Goal: Information Seeking & Learning: Find specific fact

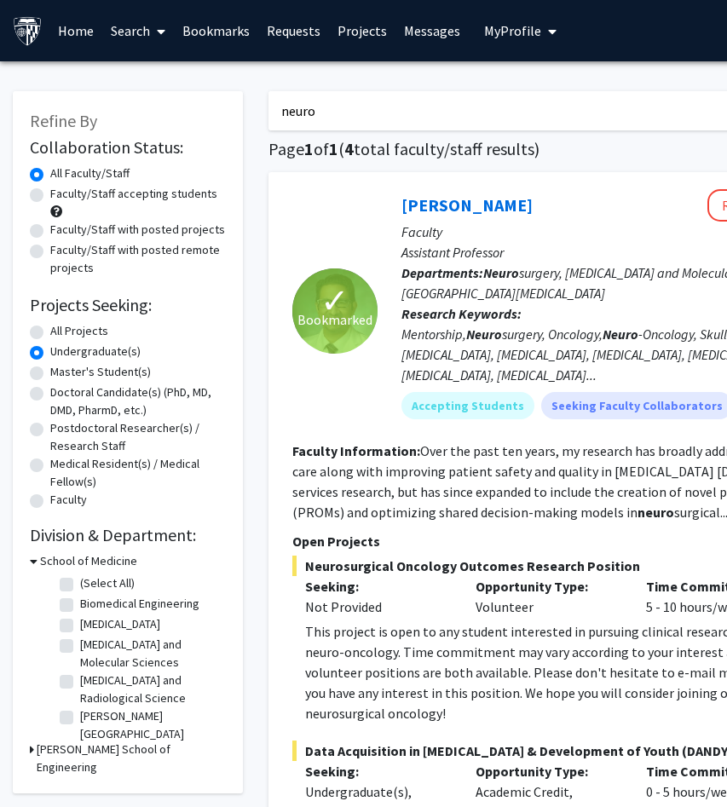
scroll to position [1722, 0]
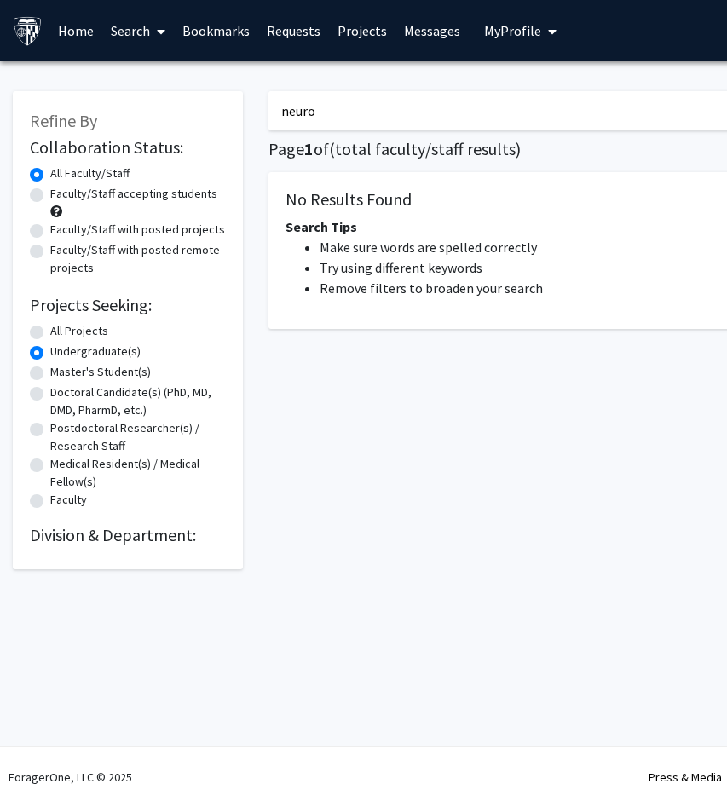
click at [81, 28] on link "Home" at bounding box center [75, 31] width 53 height 60
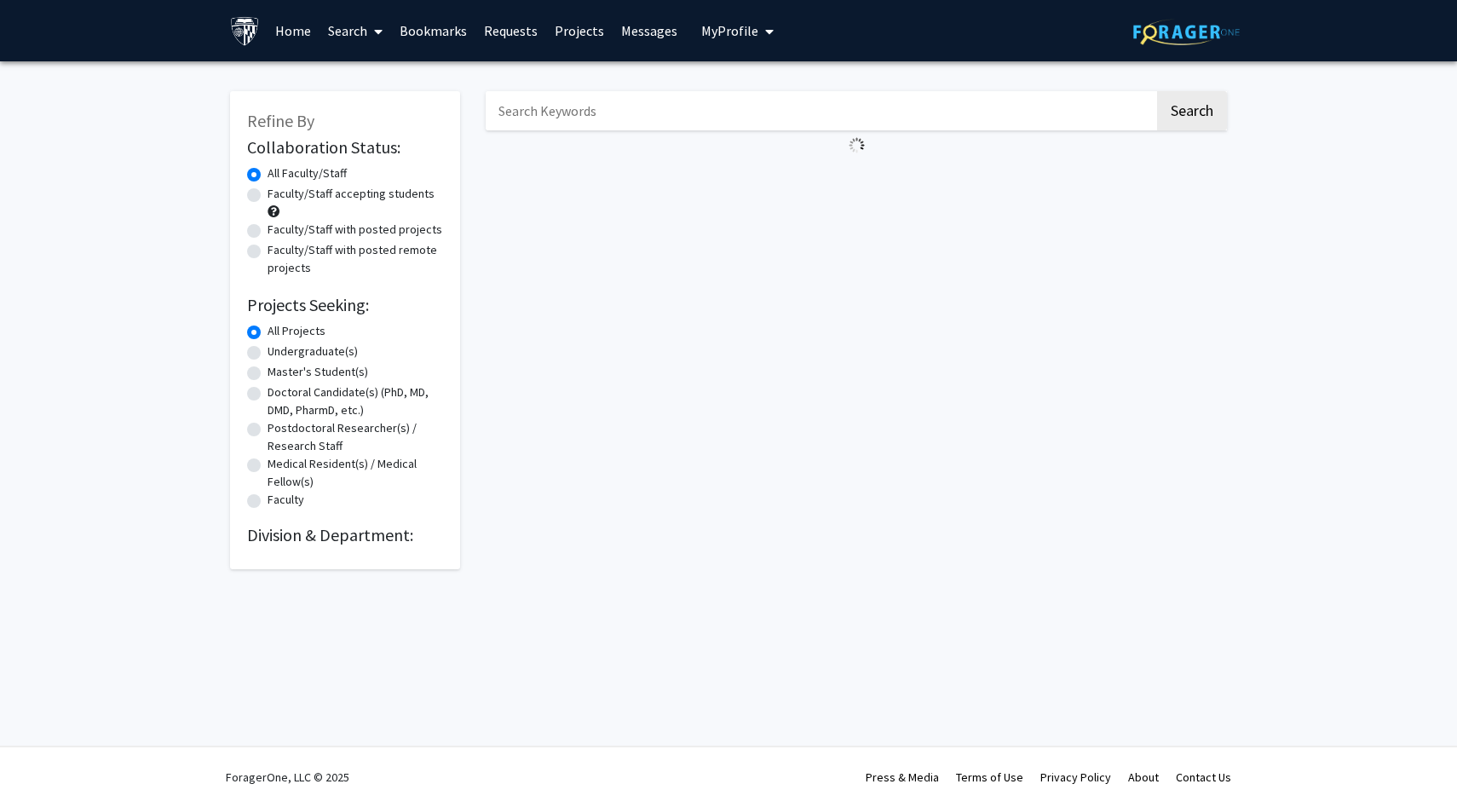
click at [268, 354] on label "Undergraduate(s)" at bounding box center [313, 352] width 90 height 18
click at [268, 354] on input "Undergraduate(s)" at bounding box center [273, 348] width 11 height 11
radio input "true"
click at [1048, 118] on input "Search Keywords" at bounding box center [820, 110] width 669 height 39
type input "neuro"
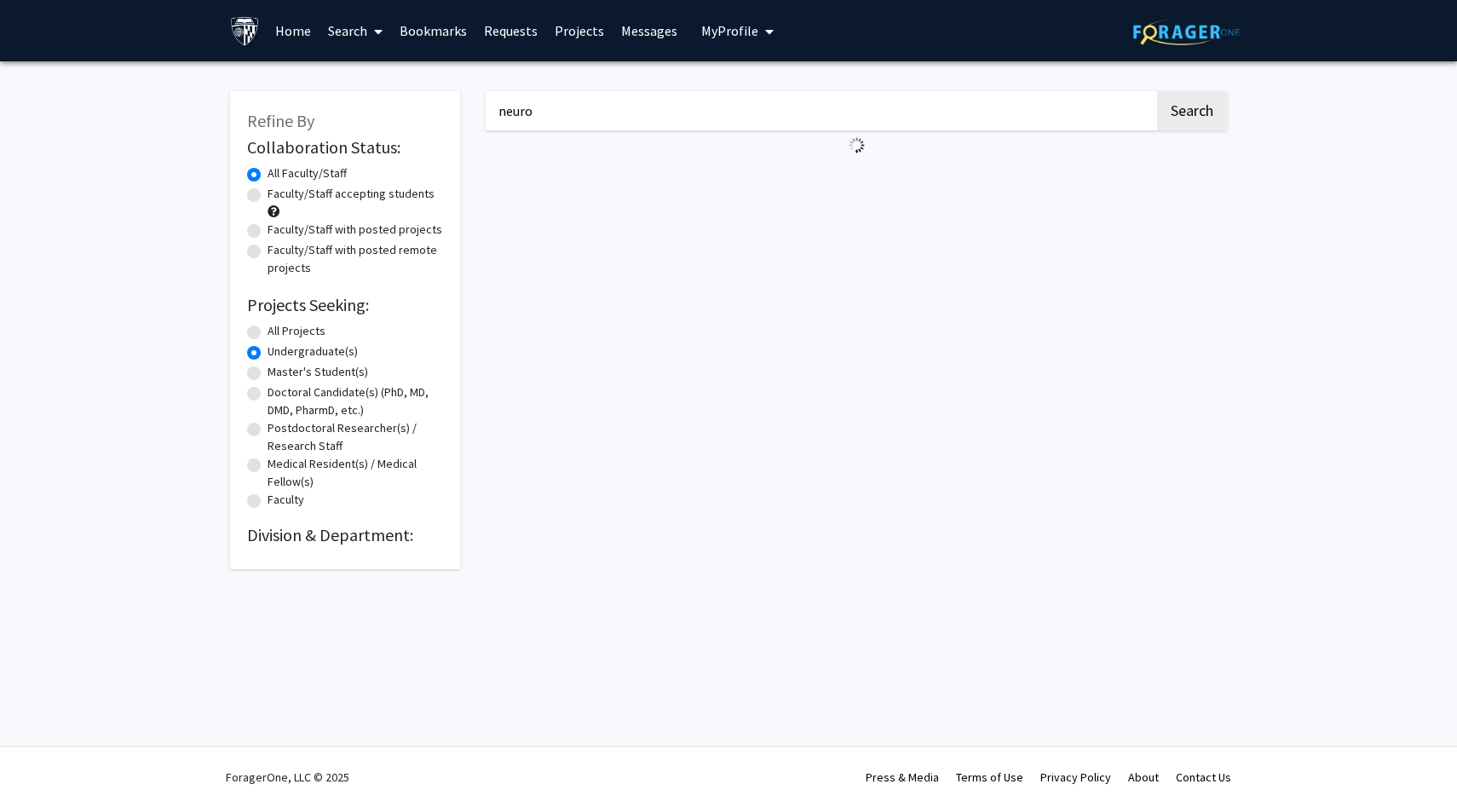
click at [1157, 91] on button "Search" at bounding box center [1192, 110] width 70 height 39
radio input "true"
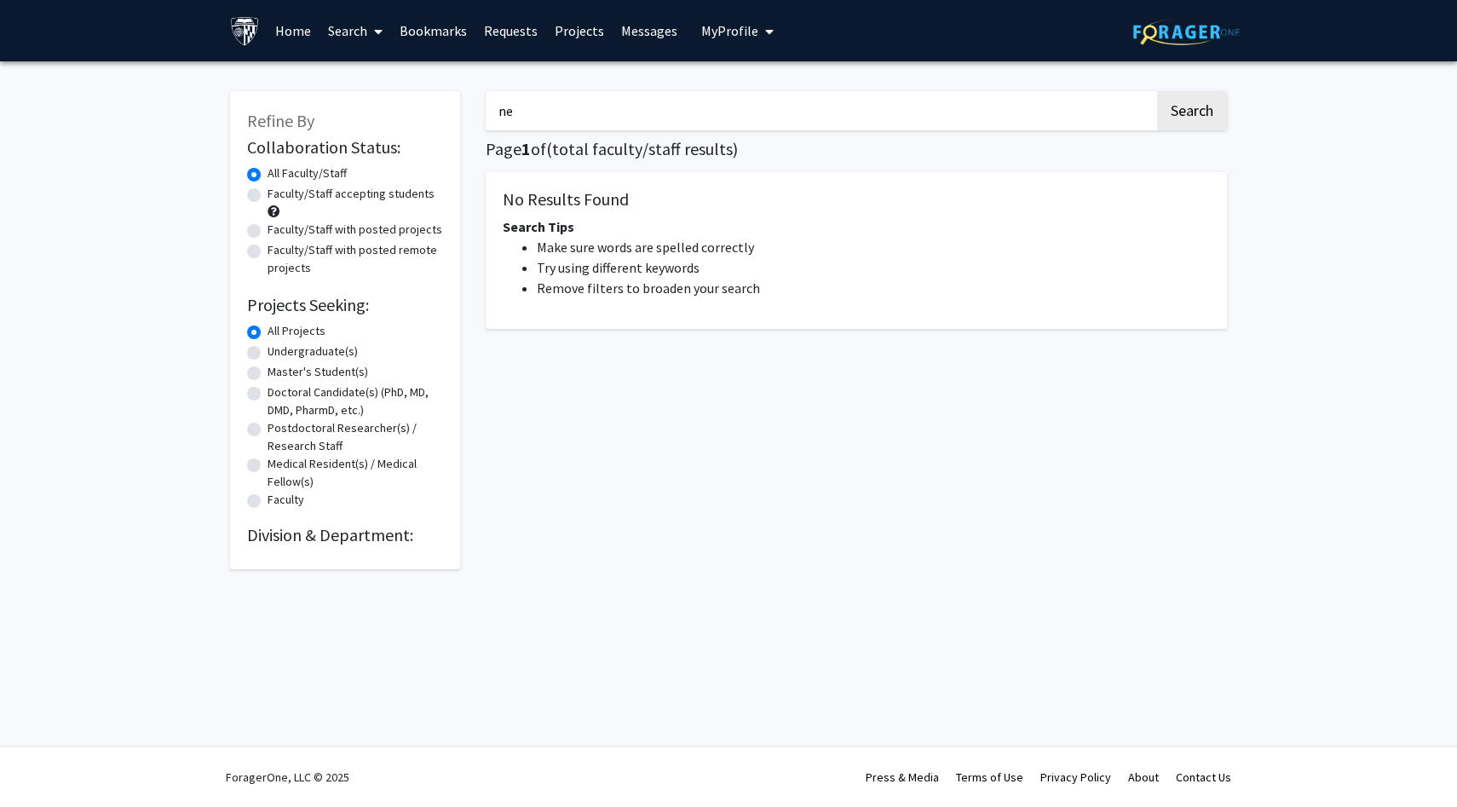
type input "n"
click at [316, 349] on label "Undergraduate(s)" at bounding box center [313, 352] width 90 height 18
click at [279, 349] on input "Undergraduate(s)" at bounding box center [273, 348] width 11 height 11
radio input "true"
click at [1199, 100] on button "Search" at bounding box center [1192, 110] width 70 height 39
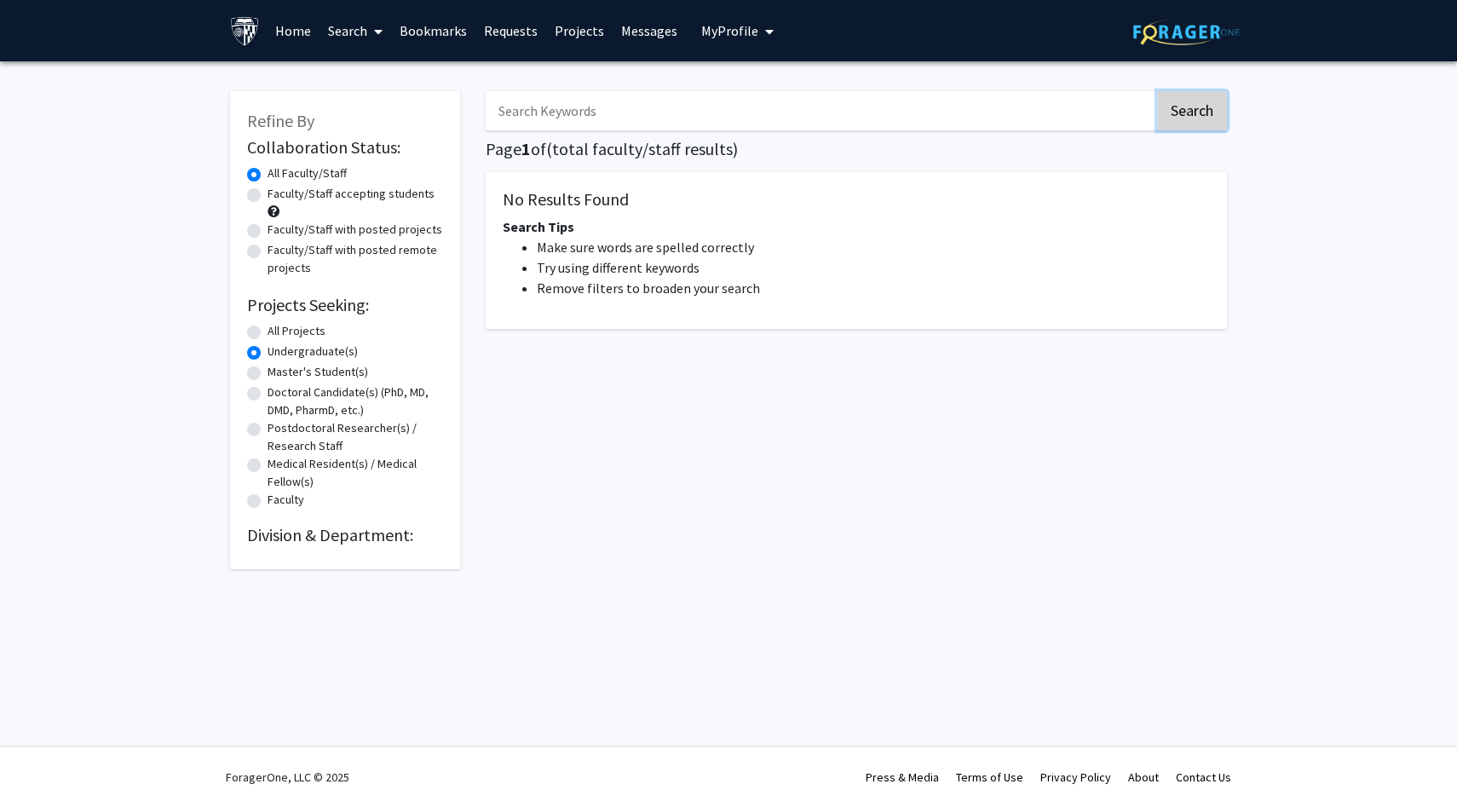
radio input "true"
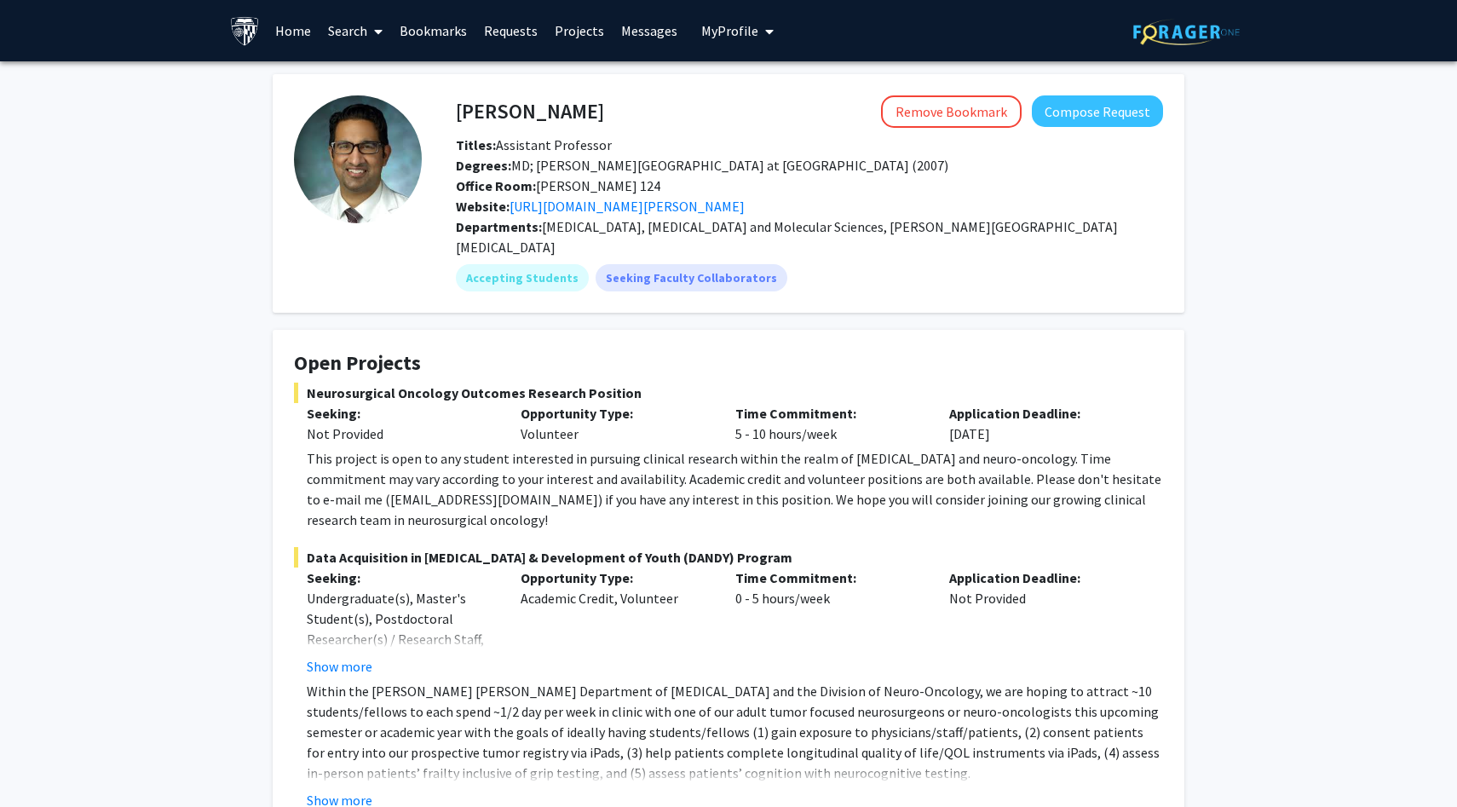
click at [297, 35] on link "Home" at bounding box center [293, 31] width 53 height 60
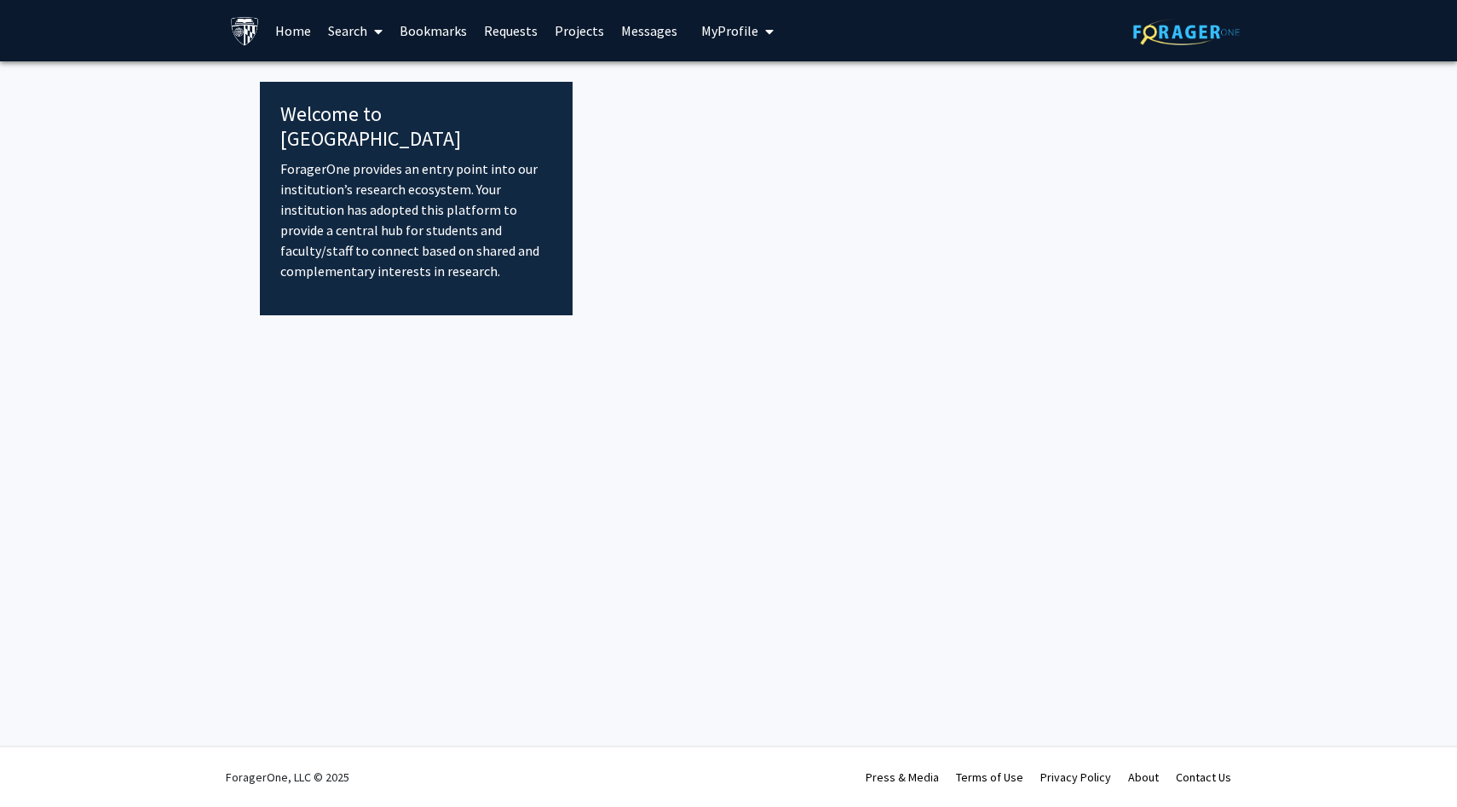
click at [452, 25] on link "Bookmarks" at bounding box center [433, 31] width 84 height 60
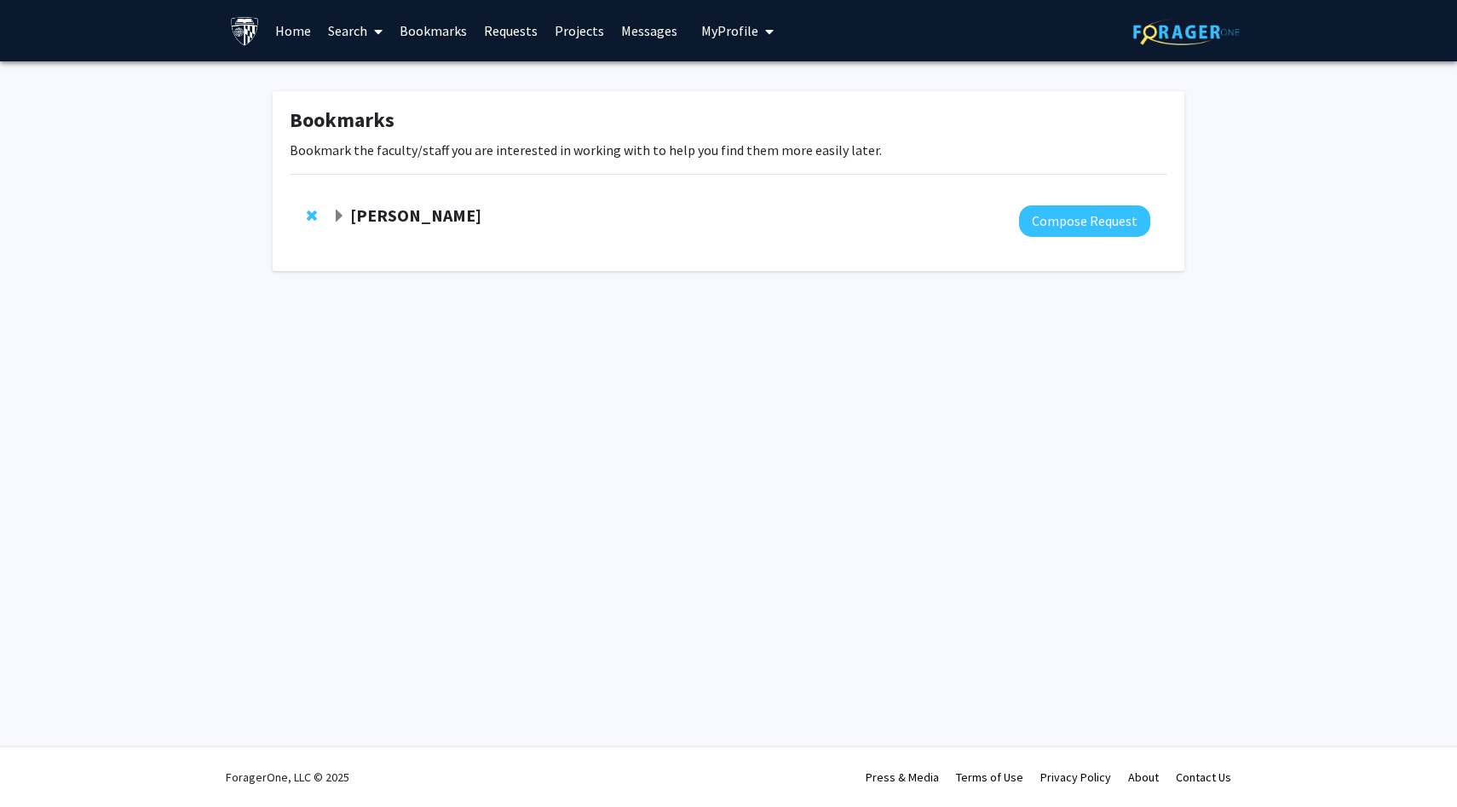
click at [287, 37] on link "Home" at bounding box center [293, 31] width 53 height 60
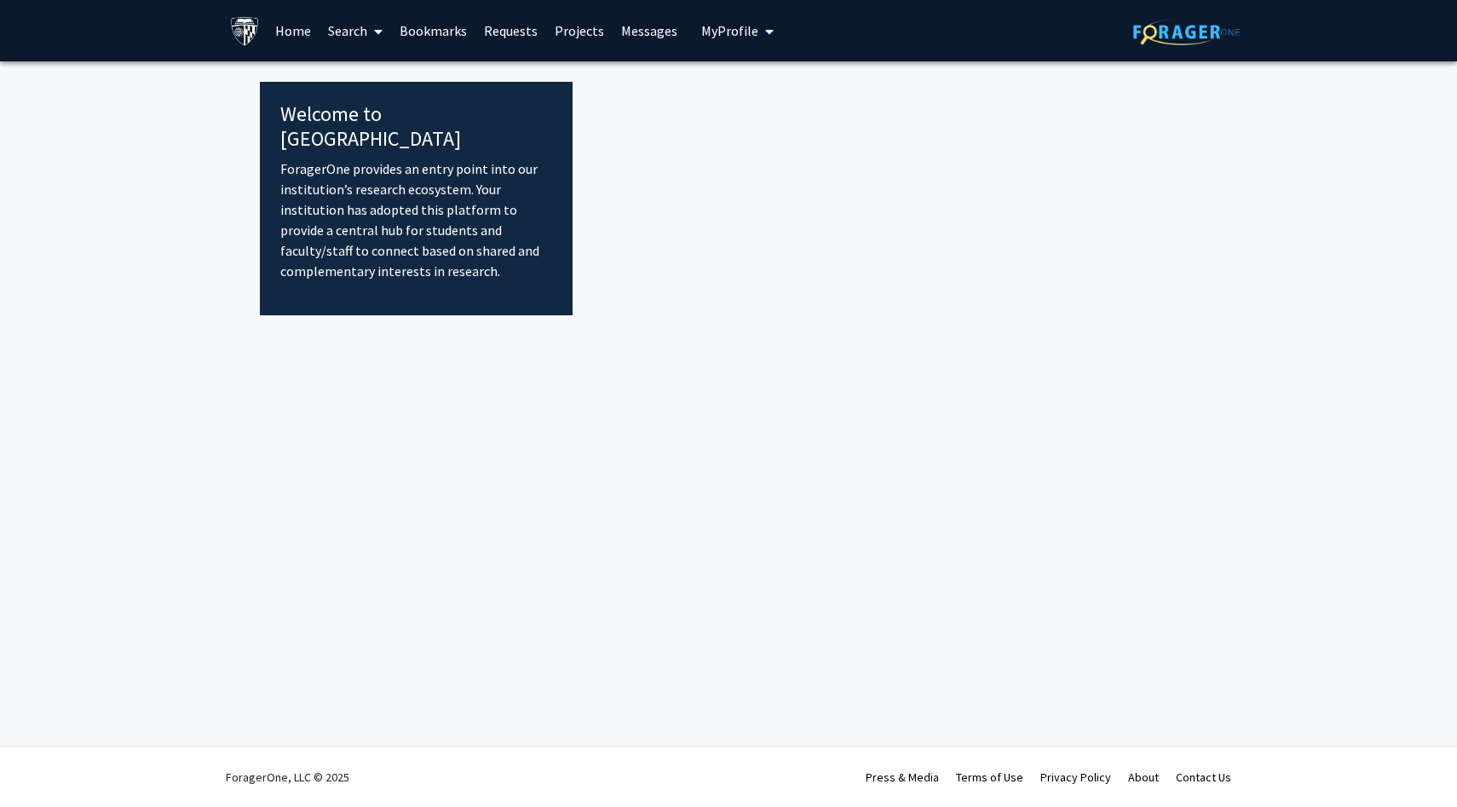
click at [256, 26] on img at bounding box center [245, 31] width 30 height 30
click at [363, 27] on link "Search" at bounding box center [356, 31] width 72 height 60
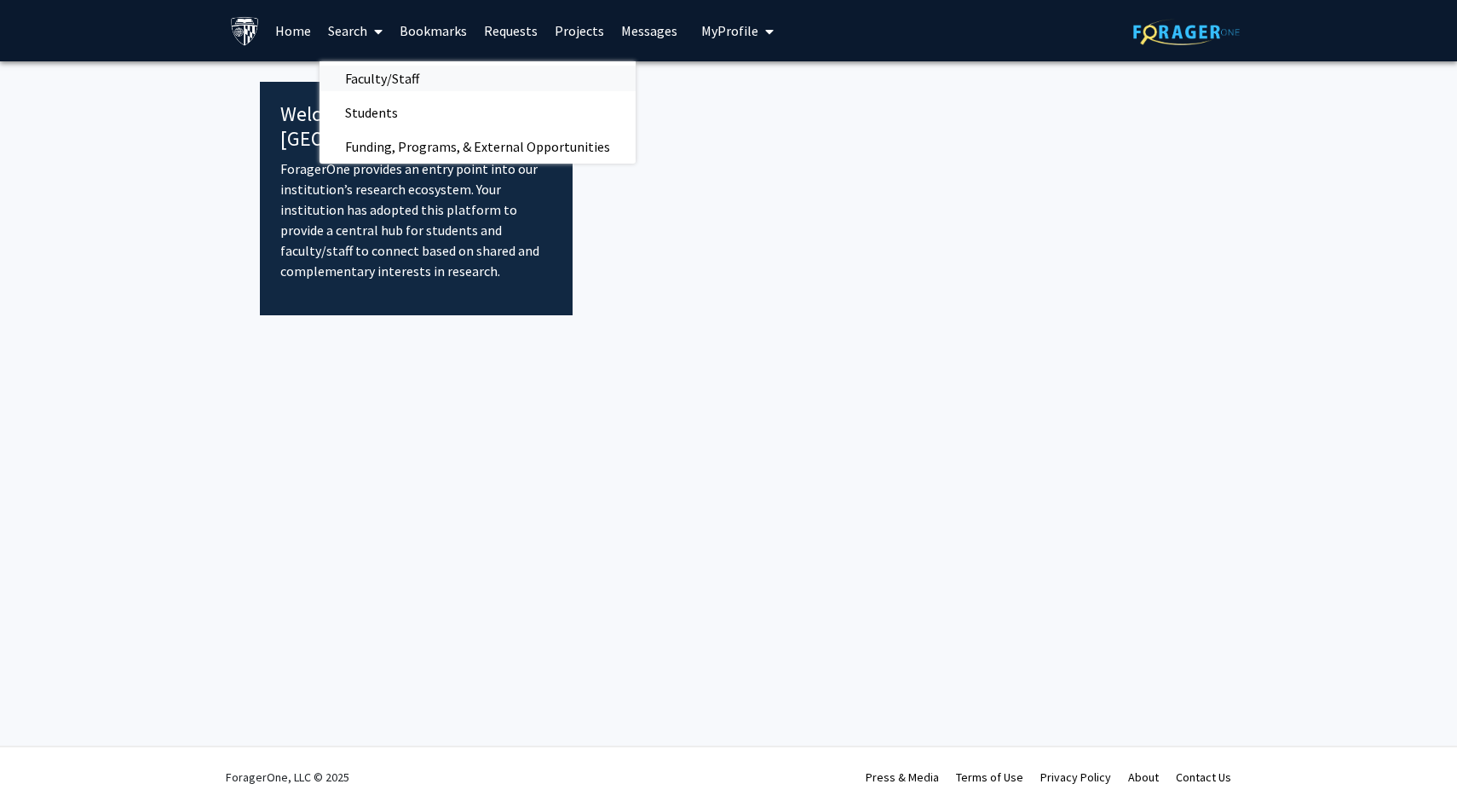
click at [380, 79] on span "Faculty/Staff" at bounding box center [382, 78] width 125 height 34
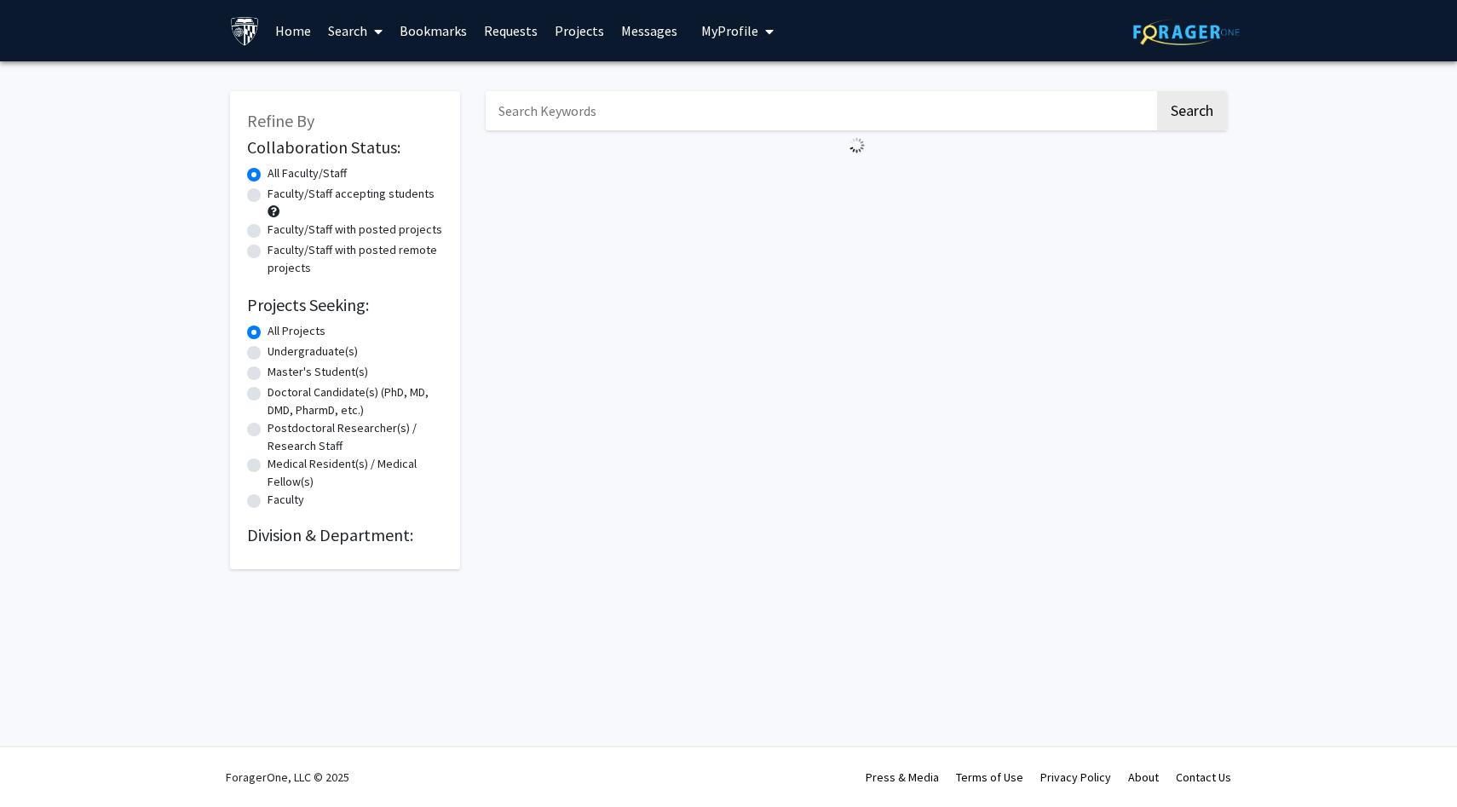
click at [336, 349] on label "Undergraduate(s)" at bounding box center [313, 352] width 90 height 18
click at [279, 349] on input "Undergraduate(s)" at bounding box center [273, 348] width 11 height 11
radio input "true"
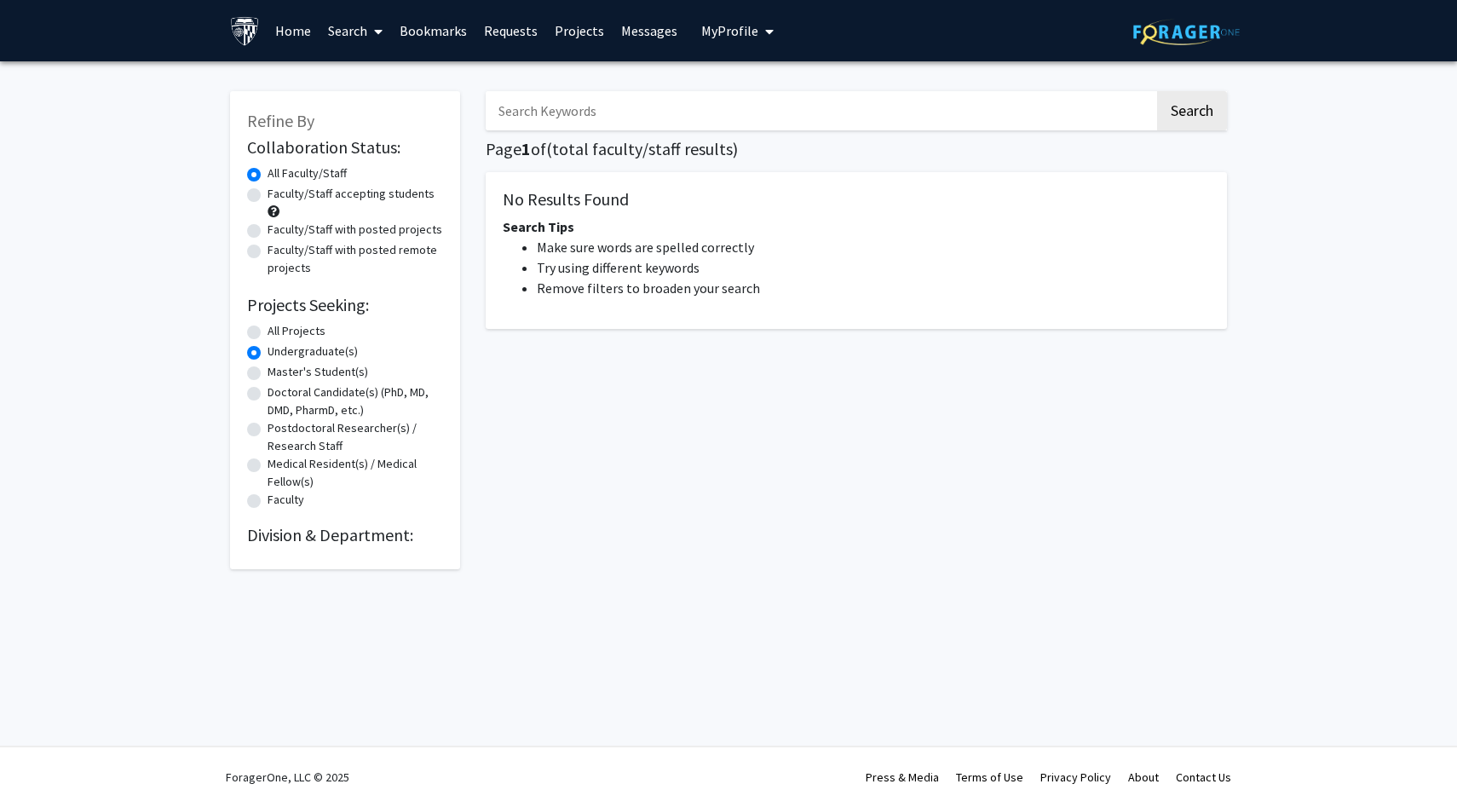
click at [312, 332] on label "All Projects" at bounding box center [297, 331] width 58 height 18
click at [279, 332] on input "All Projects" at bounding box center [273, 327] width 11 height 11
radio input "true"
click at [620, 96] on input "Search Keywords" at bounding box center [820, 110] width 669 height 39
click at [820, 500] on div "Search Page 1 of ( total faculty/staff results) No Results Found Search Tips Ma…" at bounding box center [856, 321] width 767 height 495
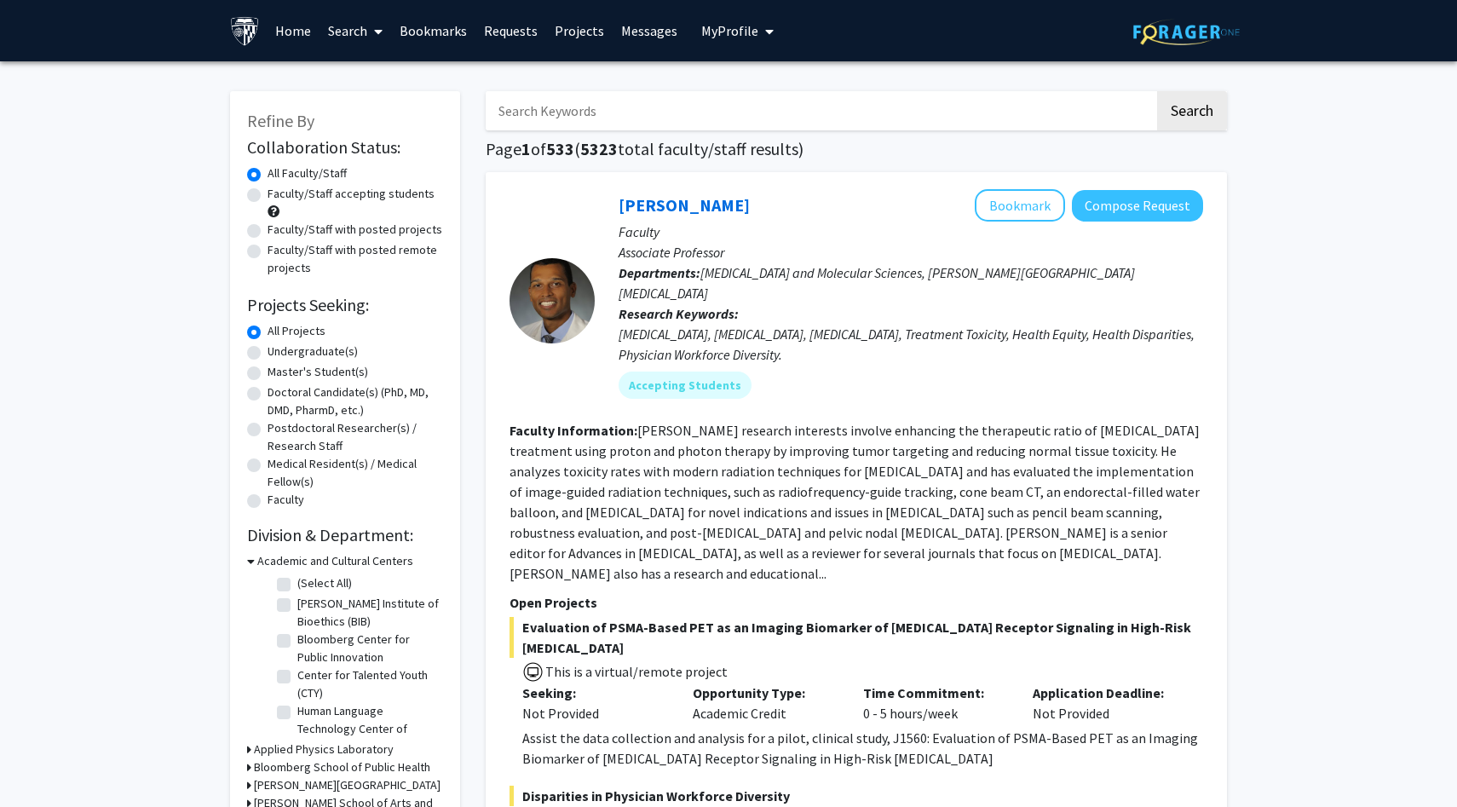
click at [813, 112] on input "Search Keywords" at bounding box center [820, 110] width 669 height 39
type input "pathak"
click at [1157, 91] on button "Search" at bounding box center [1192, 110] width 70 height 39
type input "pathak"
click at [1216, 110] on button "Search" at bounding box center [1192, 110] width 70 height 39
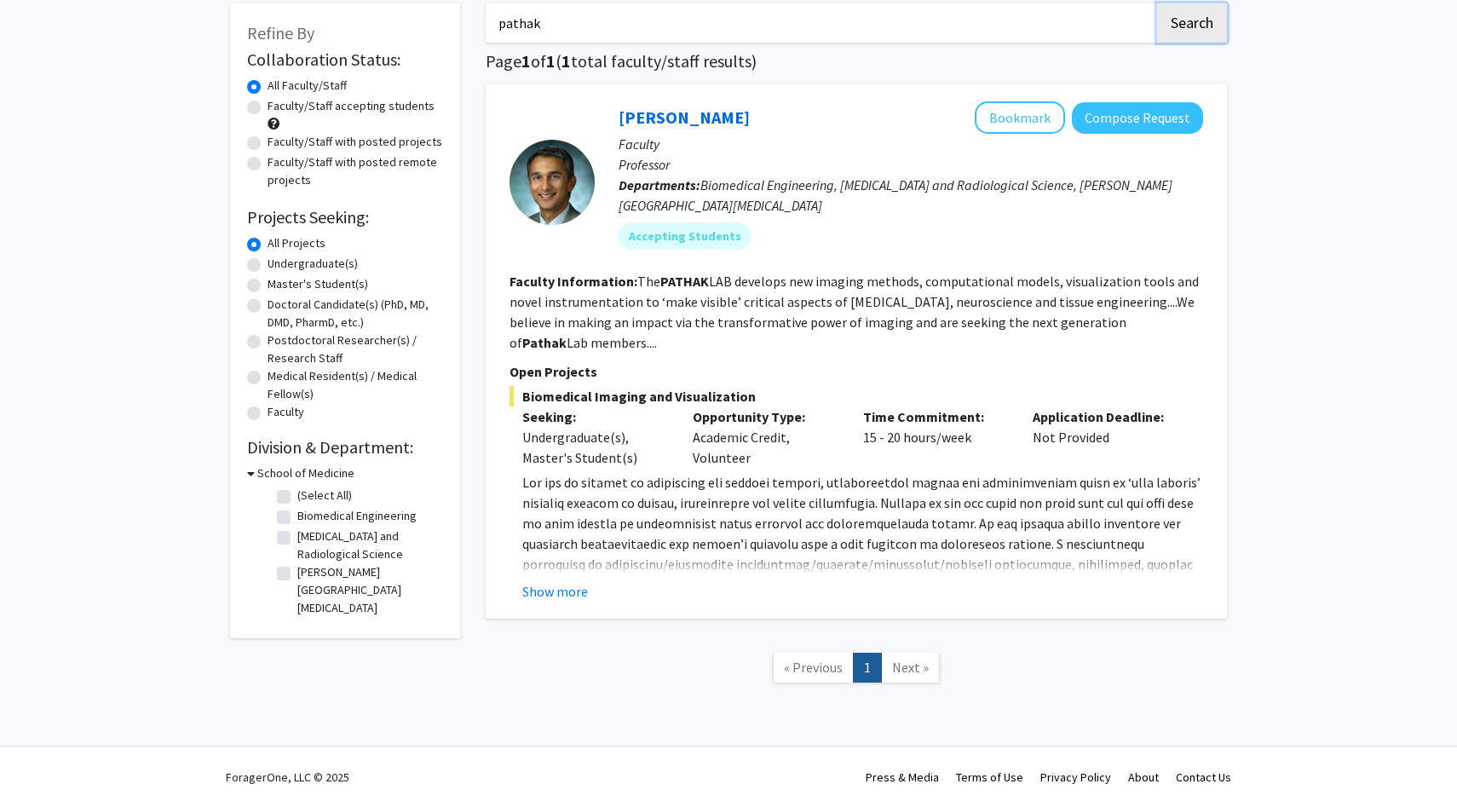
scroll to position [67, 0]
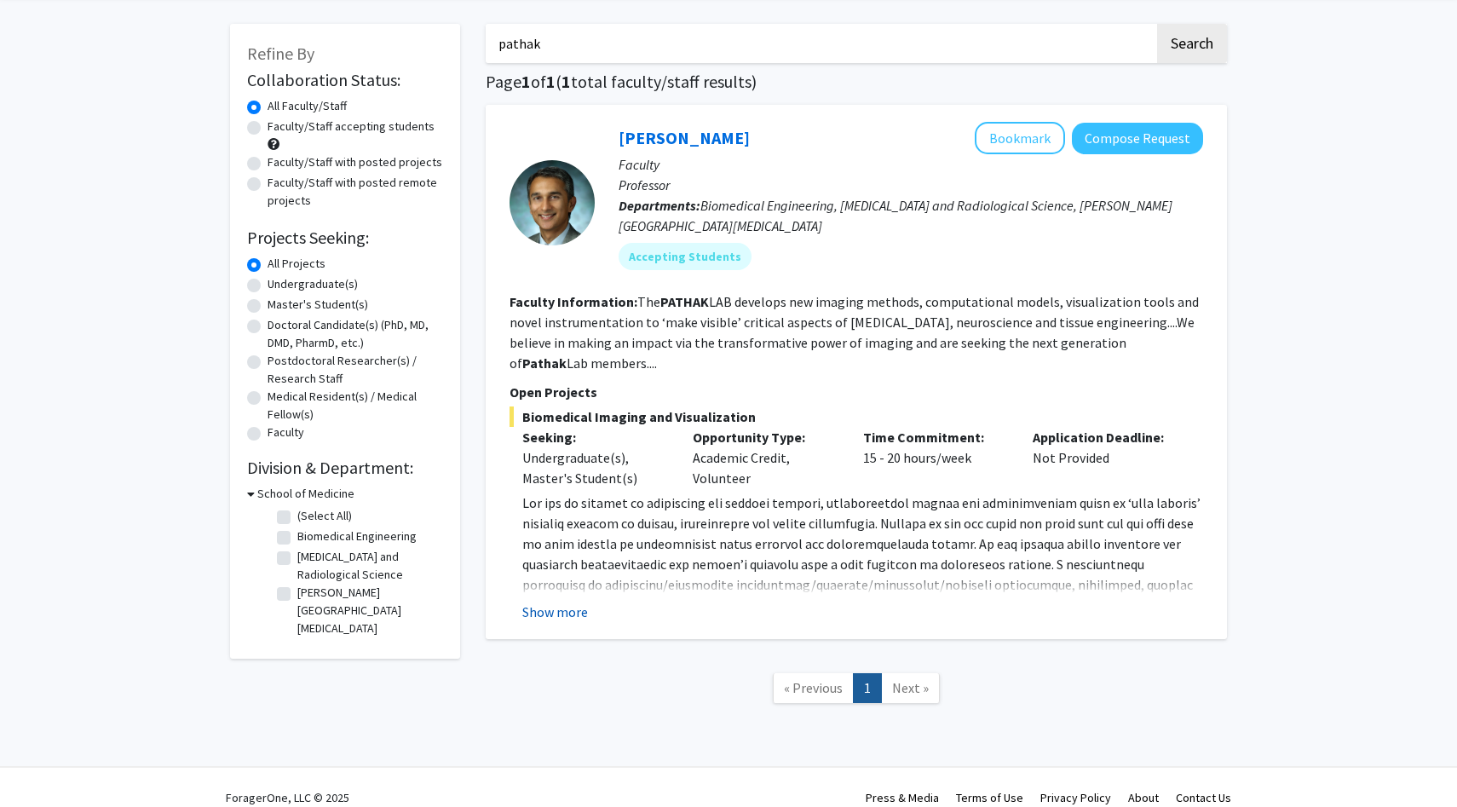
click at [556, 602] on button "Show more" at bounding box center [555, 612] width 66 height 20
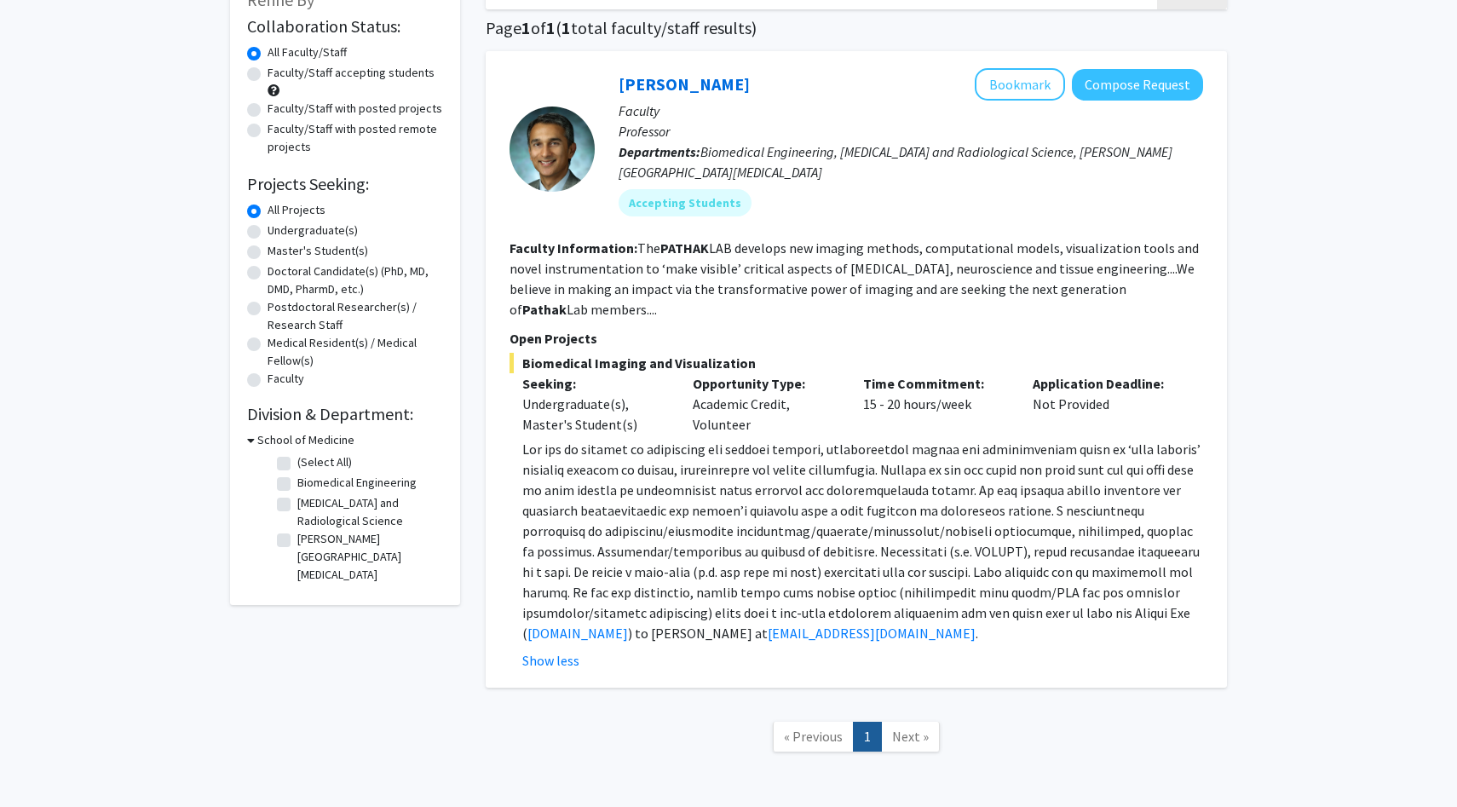
scroll to position [123, 0]
